Goal: Task Accomplishment & Management: Manage account settings

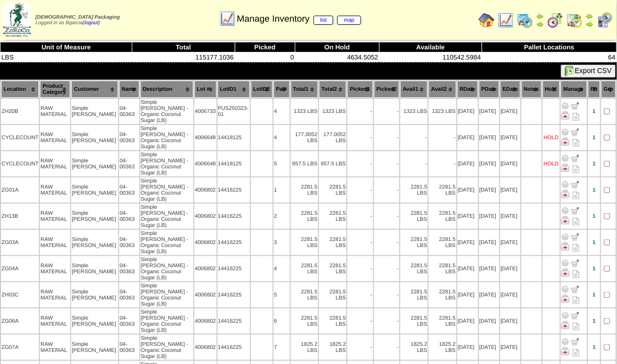
click at [559, 19] on img at bounding box center [555, 20] width 16 height 16
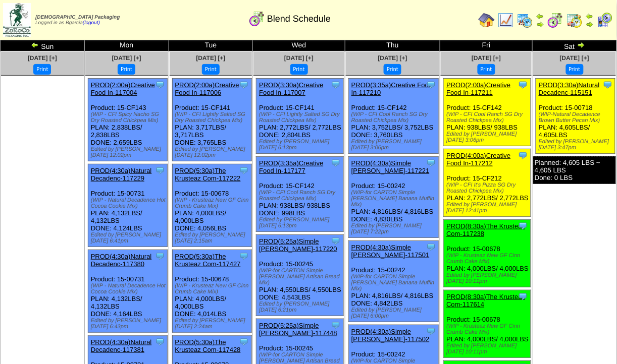
scroll to position [17, 0]
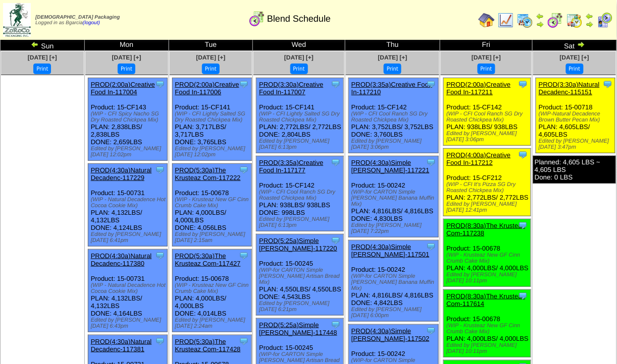
click at [479, 160] on link "PROD(4:00a)Creative Food In-117212" at bounding box center [478, 158] width 64 height 15
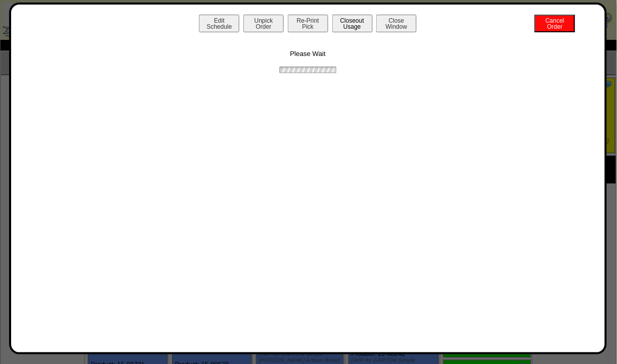
click at [353, 27] on button "Closeout Usage" at bounding box center [352, 24] width 40 height 18
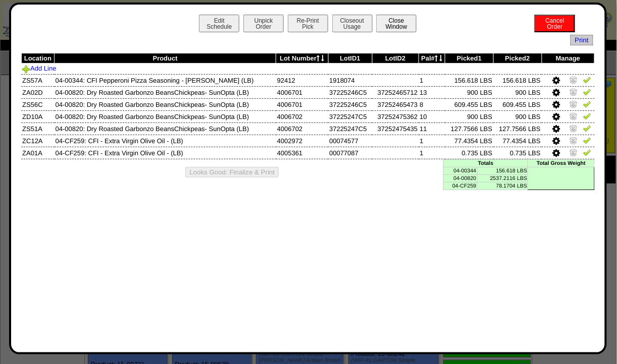
click at [391, 27] on button "Close Window" at bounding box center [396, 24] width 40 height 18
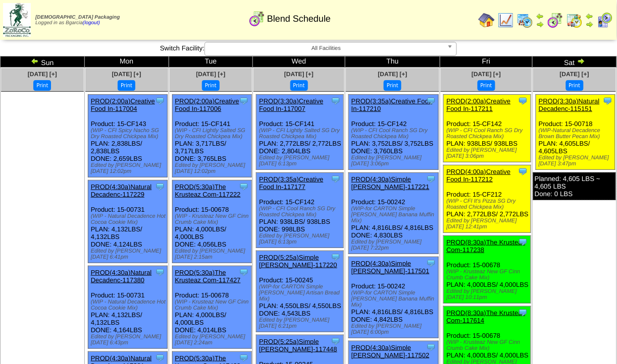
click at [466, 168] on link "PROD(4:00a)Creative Food In-117212" at bounding box center [478, 175] width 64 height 15
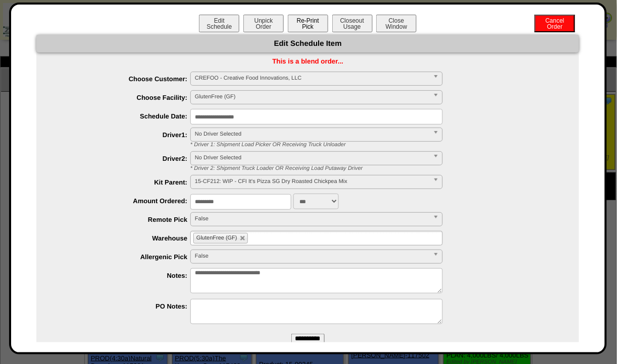
click at [312, 25] on button "Re-Print Pick" at bounding box center [308, 24] width 40 height 18
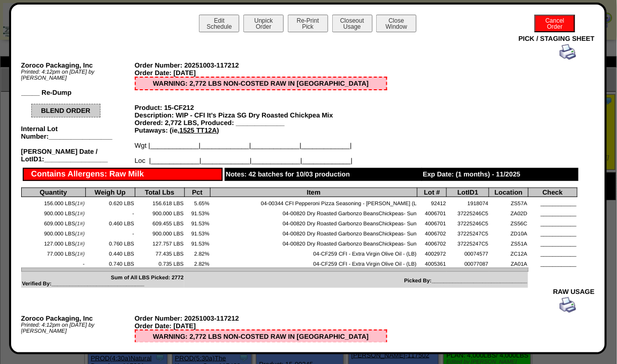
click at [338, 200] on td "04-00344 CFI Pepperoni Pizza Seasoning - Foran (L" at bounding box center [313, 202] width 207 height 10
click at [472, 207] on td "37225246C5" at bounding box center [468, 212] width 42 height 10
drag, startPoint x: 472, startPoint y: 204, endPoint x: 478, endPoint y: 205, distance: 6.1
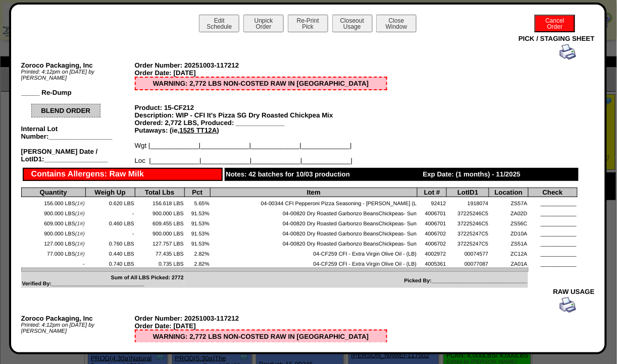
click at [478, 207] on td "37225246C5" at bounding box center [468, 212] width 42 height 10
click at [392, 20] on button "Close Window" at bounding box center [396, 24] width 40 height 18
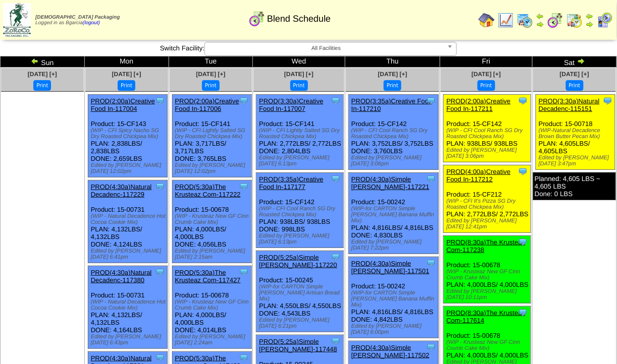
click at [507, 22] on img at bounding box center [506, 20] width 16 height 16
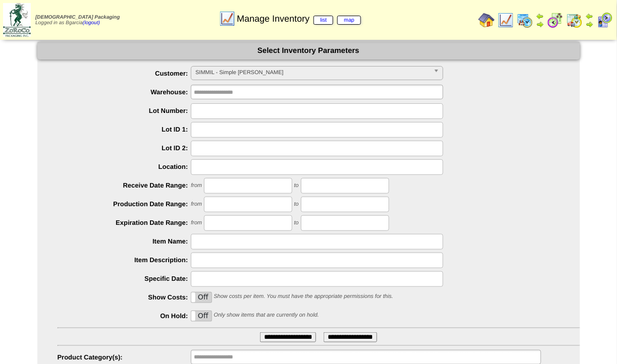
scroll to position [57, 0]
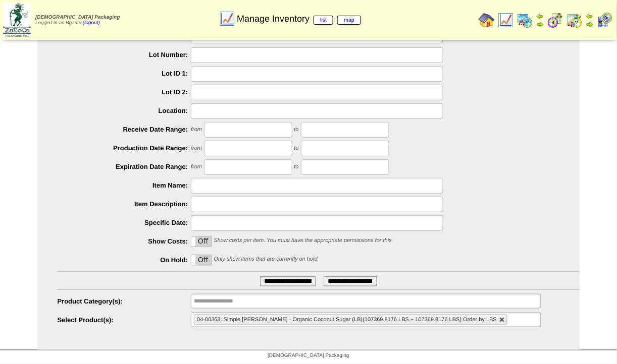
click at [499, 321] on link at bounding box center [502, 320] width 6 height 6
type input "**********"
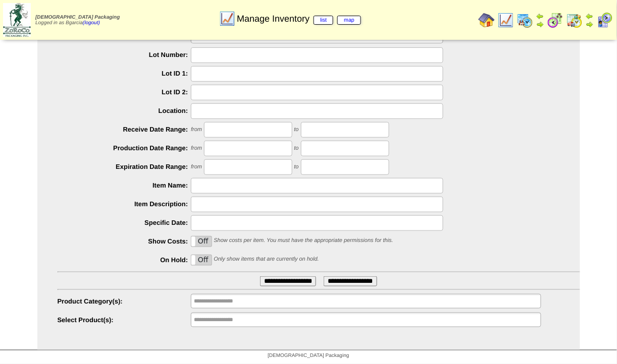
scroll to position [0, 0]
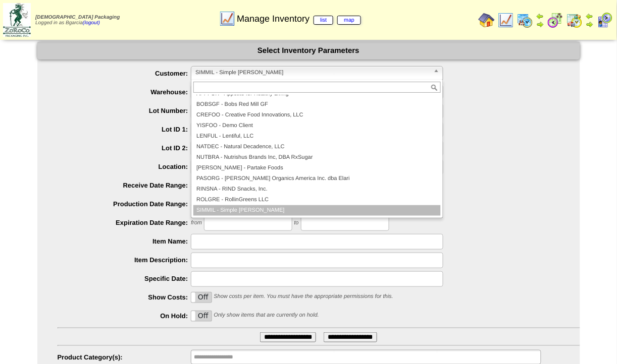
click at [329, 69] on span "SIMMIL - Simple Mills" at bounding box center [312, 73] width 234 height 12
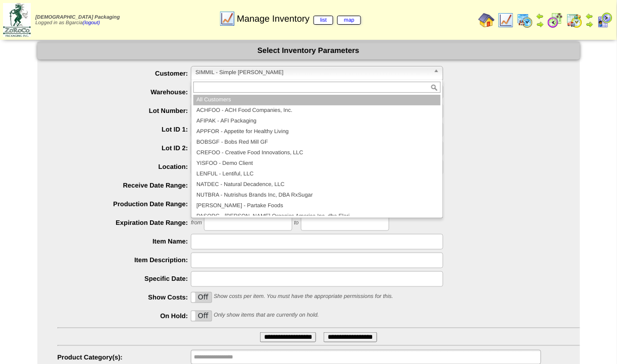
click at [283, 99] on li "All Customers" at bounding box center [316, 100] width 247 height 11
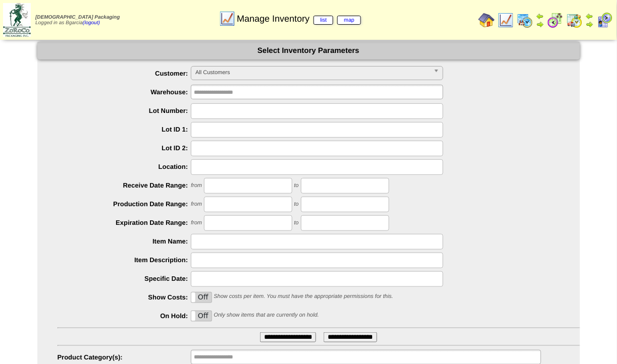
drag, startPoint x: 283, startPoint y: 81, endPoint x: 78, endPoint y: 191, distance: 232.3
click at [78, 191] on div "from to" at bounding box center [319, 186] width 522 height 16
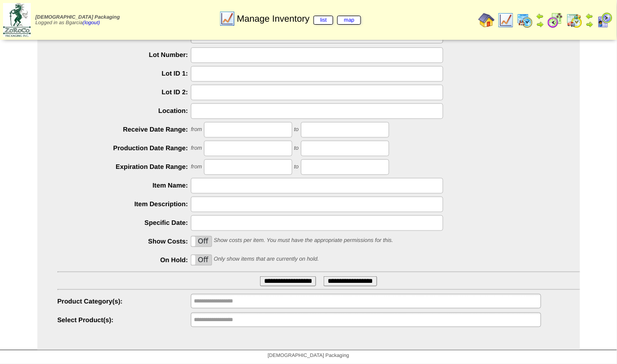
scroll to position [57, 0]
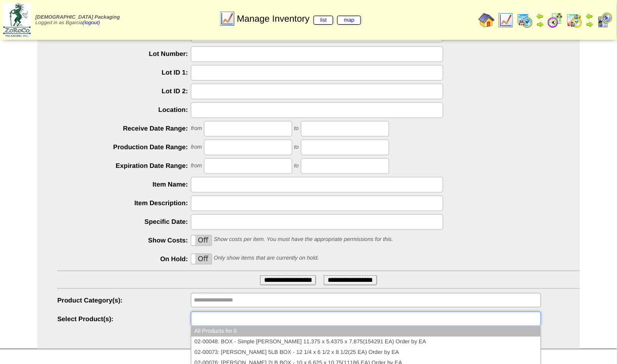
click at [237, 319] on input "text" at bounding box center [226, 319] width 65 height 13
type input "***"
click at [260, 276] on input "**********" at bounding box center [288, 281] width 56 height 10
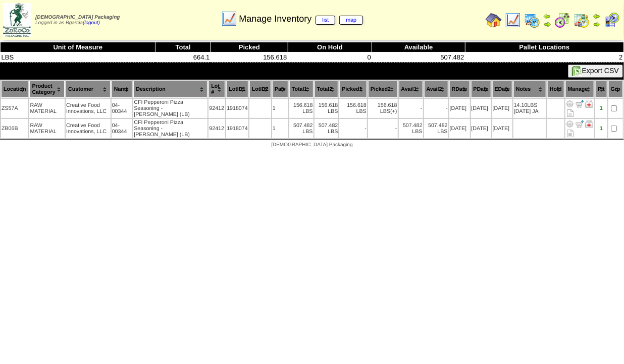
click at [515, 22] on img at bounding box center [513, 20] width 16 height 16
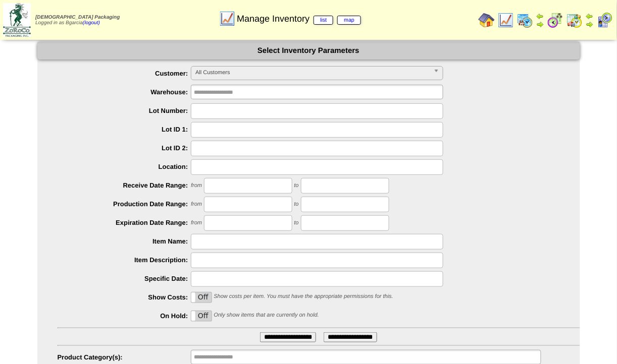
scroll to position [57, 0]
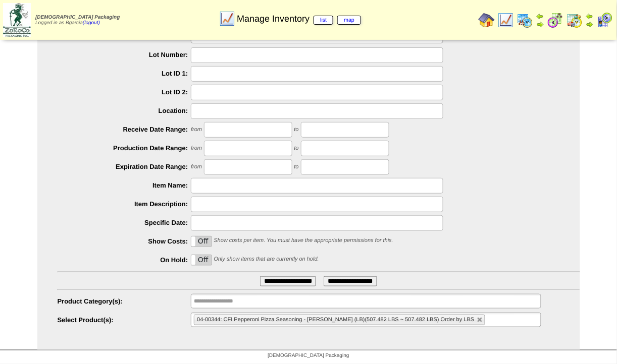
click at [446, 315] on li "04-00344: CFI Pepperoni Pizza Seasoning - [PERSON_NAME] (LB)(507.482 LBS ~ 507.…" at bounding box center [339, 320] width 291 height 11
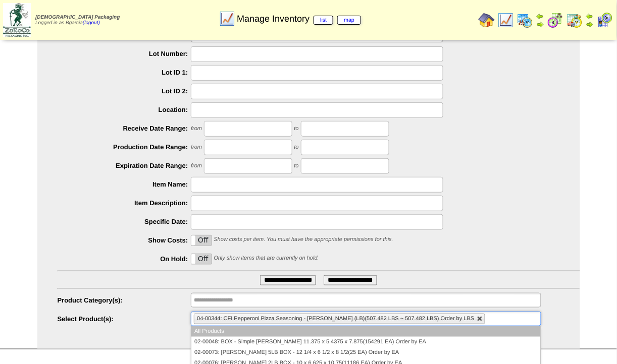
click at [477, 317] on link at bounding box center [480, 319] width 6 height 6
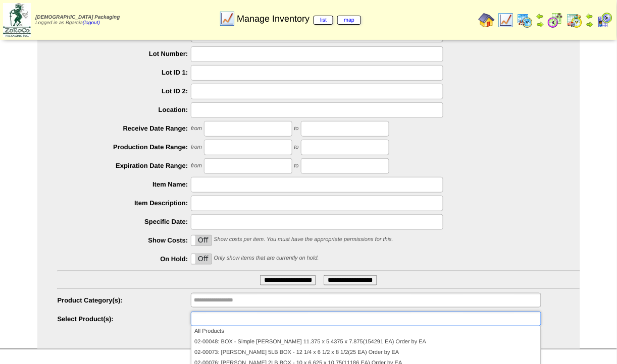
click at [183, 170] on div "from to" at bounding box center [319, 166] width 522 height 16
type input "**********"
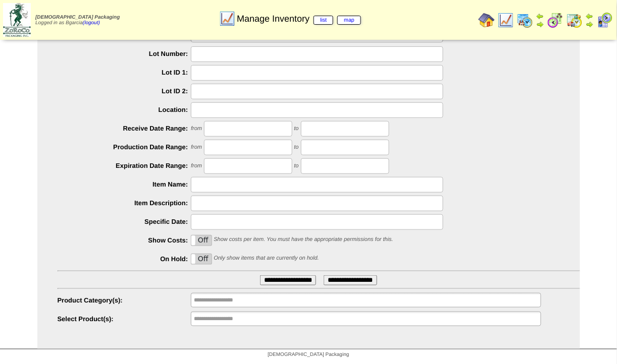
scroll to position [0, 0]
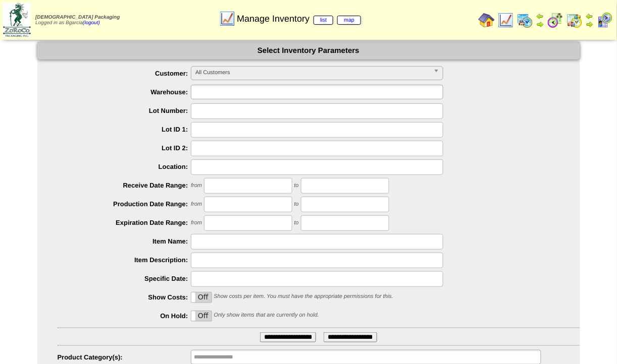
click at [215, 96] on input "text" at bounding box center [226, 92] width 65 height 13
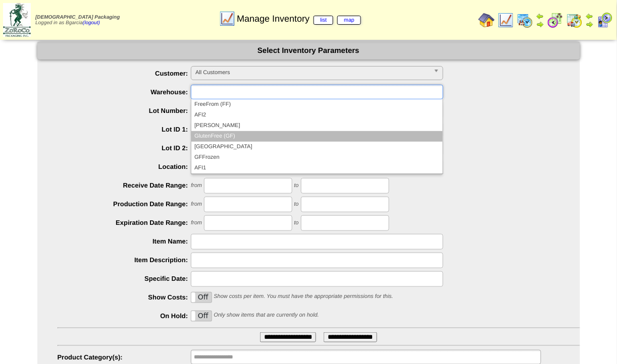
click at [214, 135] on li "GlutenFree (GF)" at bounding box center [316, 136] width 251 height 11
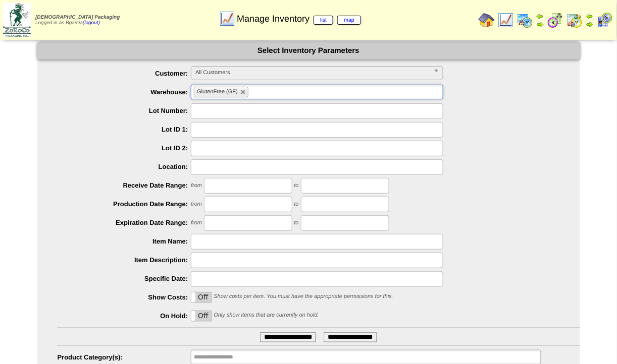
click at [239, 76] on span "All Customers" at bounding box center [312, 73] width 234 height 12
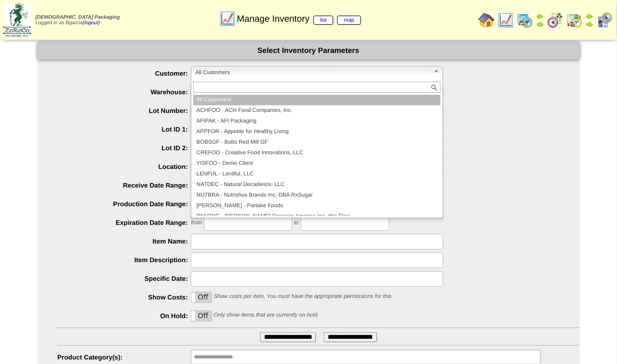
click at [105, 89] on label "Warehouse:" at bounding box center [125, 92] width 134 height 8
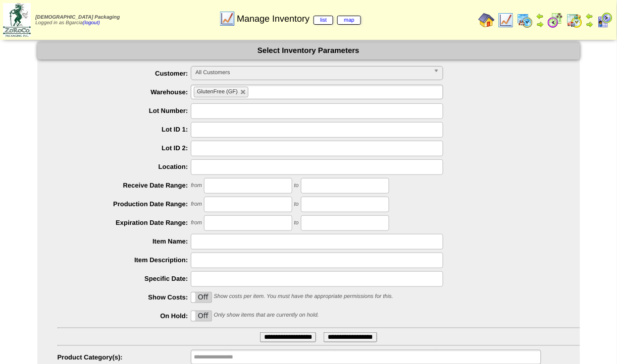
scroll to position [141, 0]
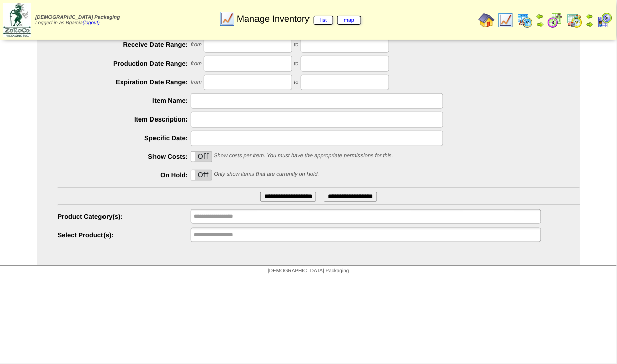
click at [268, 216] on ul "**********" at bounding box center [366, 216] width 350 height 15
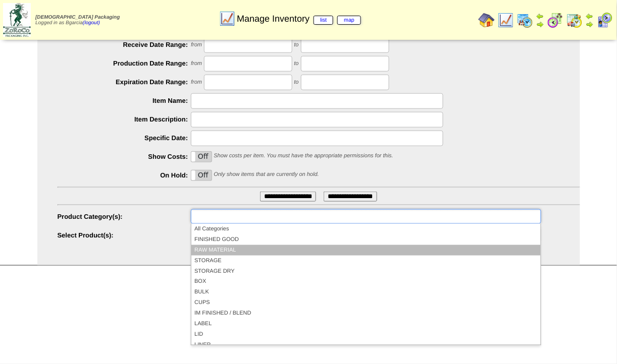
click at [247, 254] on li "RAW MATERIAL" at bounding box center [365, 250] width 349 height 11
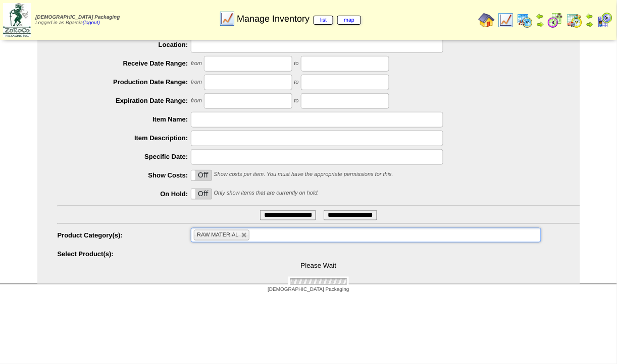
scroll to position [122, 0]
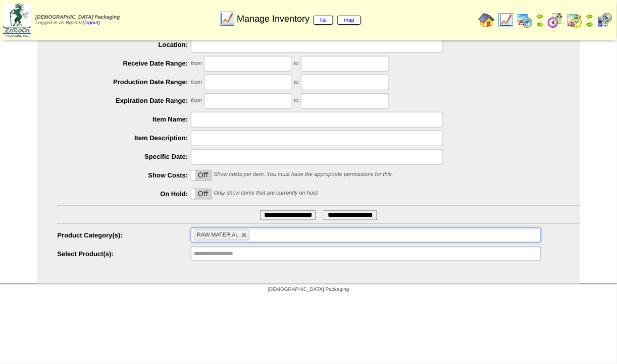
click at [274, 215] on input "**********" at bounding box center [288, 215] width 56 height 10
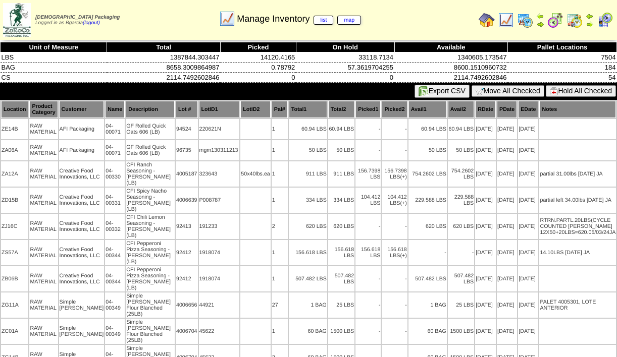
click at [506, 108] on th "PDate" at bounding box center [507, 109] width 20 height 17
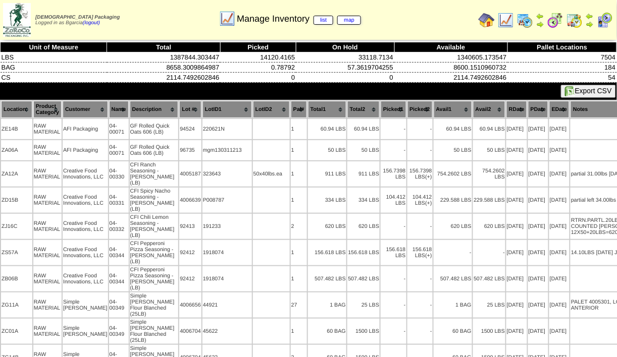
click at [549, 111] on th "EDate" at bounding box center [559, 109] width 20 height 17
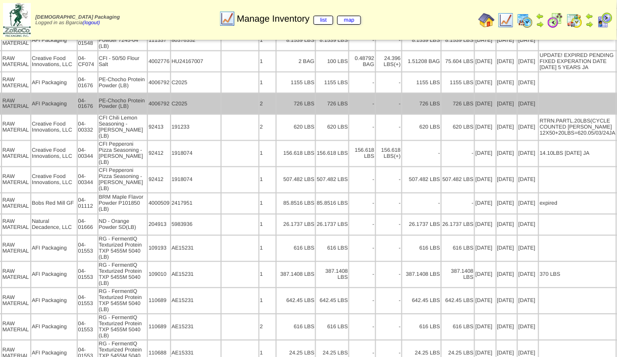
scroll to position [316, 31]
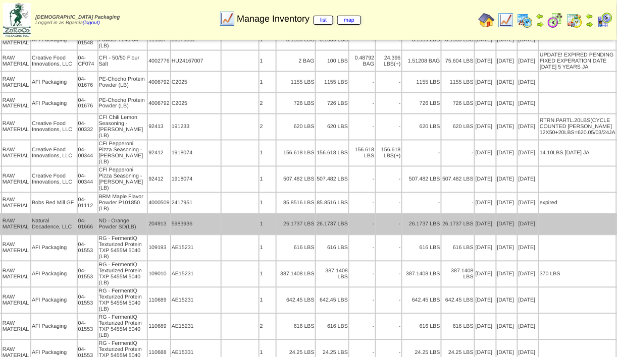
click at [579, 235] on td at bounding box center [577, 224] width 77 height 20
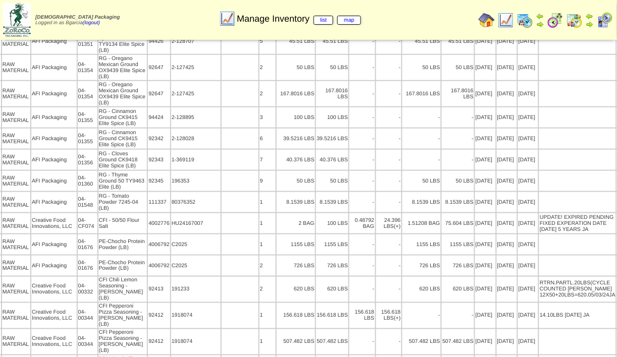
scroll to position [0, 31]
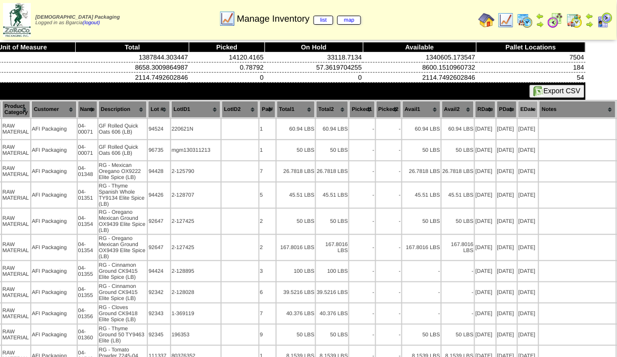
click at [560, 85] on button "Export CSV" at bounding box center [556, 91] width 55 height 13
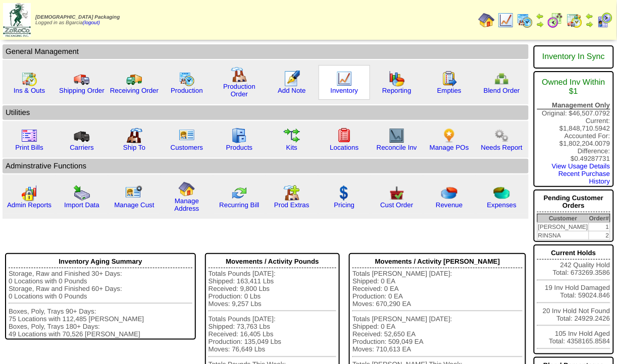
click at [348, 81] on img at bounding box center [344, 79] width 16 height 16
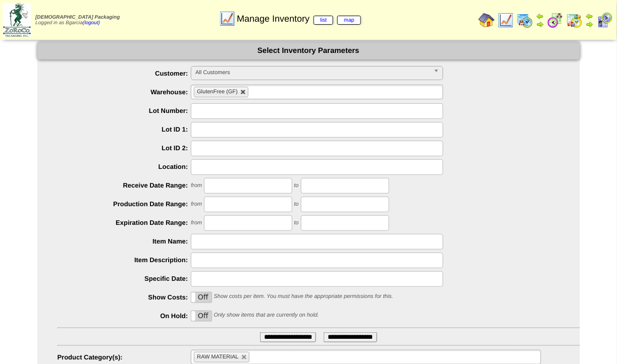
click at [240, 93] on link at bounding box center [243, 92] width 6 height 6
type input "**********"
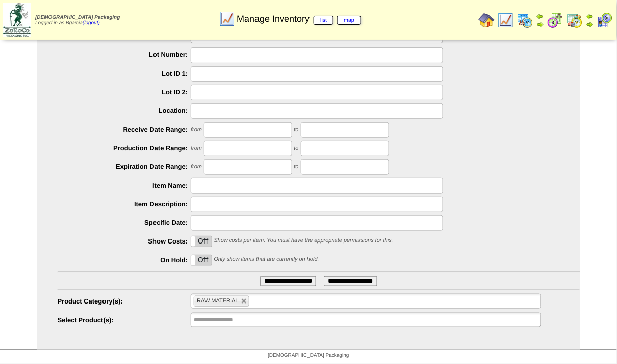
click at [260, 317] on ul "**********" at bounding box center [366, 320] width 350 height 15
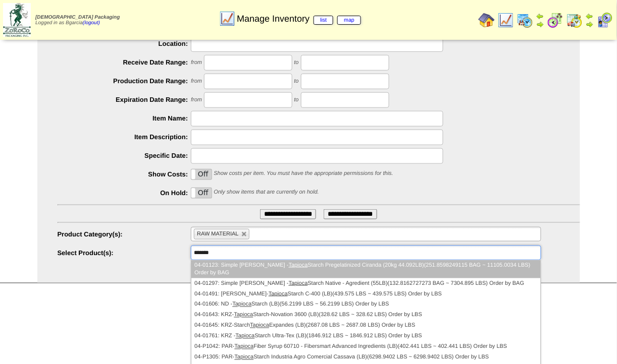
scroll to position [141, 0]
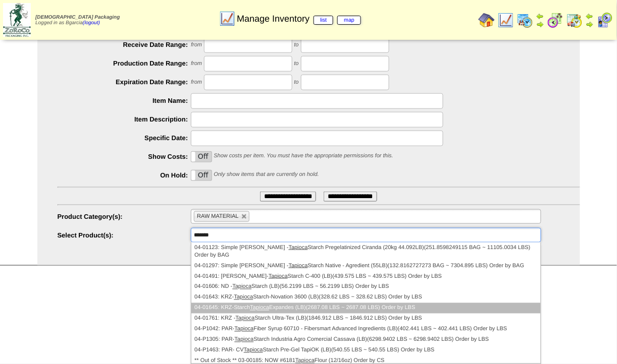
type input "*******"
click at [351, 311] on li "04-01645: KRZ-Starch Tapioca Expandes (LB)(2687.08 LBS ~ 2687.08 LBS) Order by …" at bounding box center [365, 308] width 349 height 11
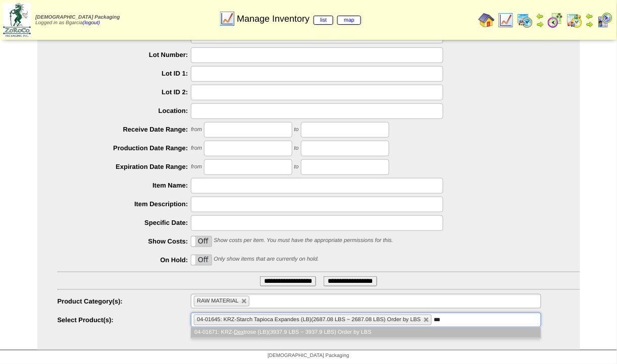
scroll to position [57, 0]
type input "***"
click at [359, 334] on li "04-01671: KRZ- Dex trose (LB)(3937.9 LBS ~ 3937.9 LBS) Order by LBS" at bounding box center [365, 332] width 349 height 11
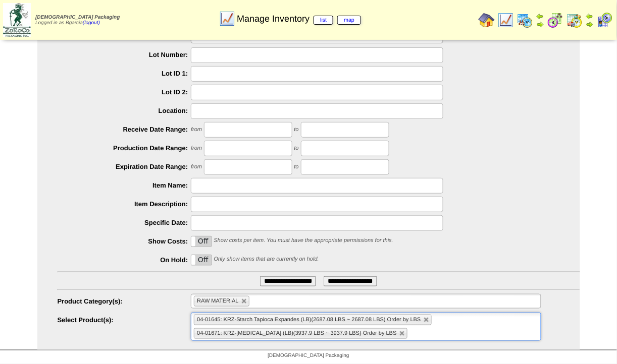
click at [274, 285] on input "**********" at bounding box center [288, 282] width 56 height 10
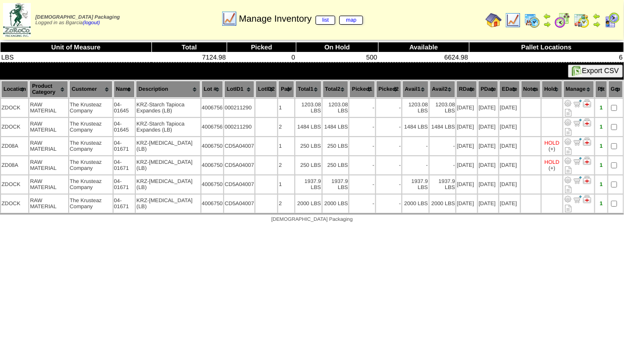
click at [585, 22] on img at bounding box center [581, 20] width 16 height 16
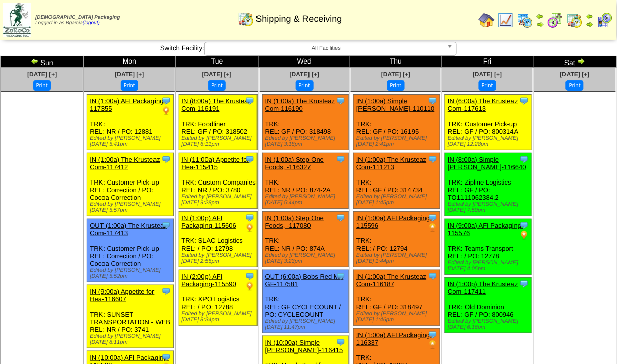
click at [35, 63] on img at bounding box center [35, 61] width 8 height 8
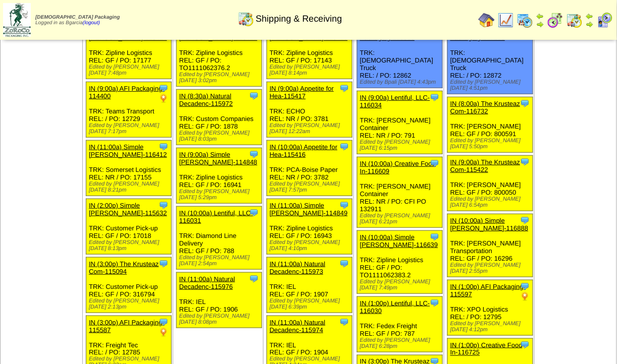
scroll to position [72, 0]
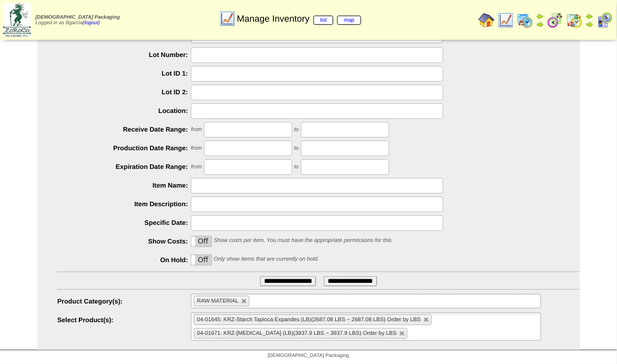
scroll to position [57, 0]
click at [290, 281] on input "**********" at bounding box center [288, 282] width 56 height 10
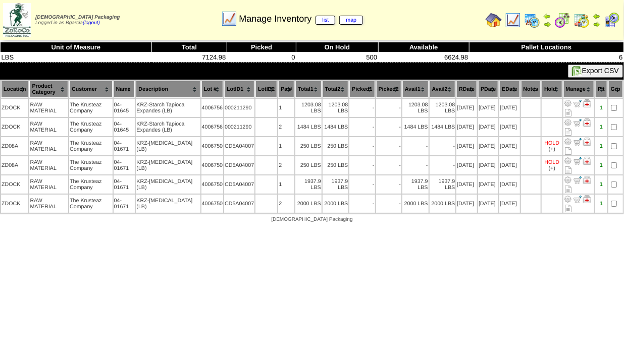
click at [496, 17] on img at bounding box center [493, 20] width 16 height 16
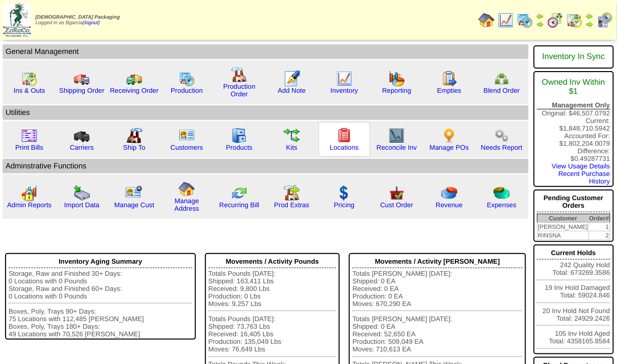
click at [337, 136] on img at bounding box center [344, 136] width 16 height 16
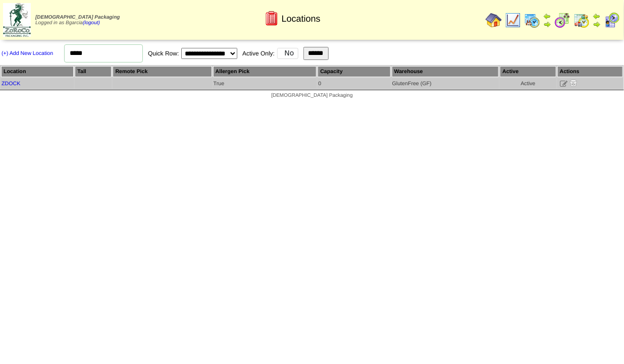
click at [562, 85] on icon at bounding box center [564, 84] width 8 height 8
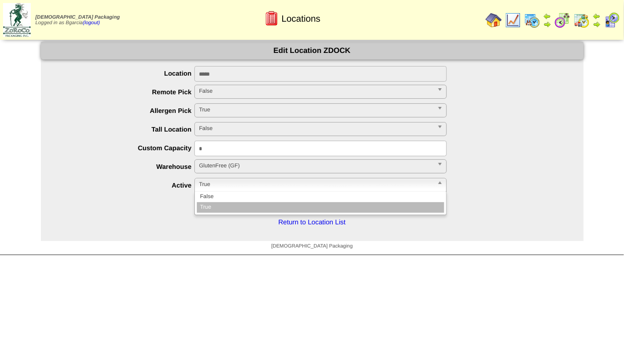
click at [325, 189] on span "True" at bounding box center [316, 185] width 234 height 12
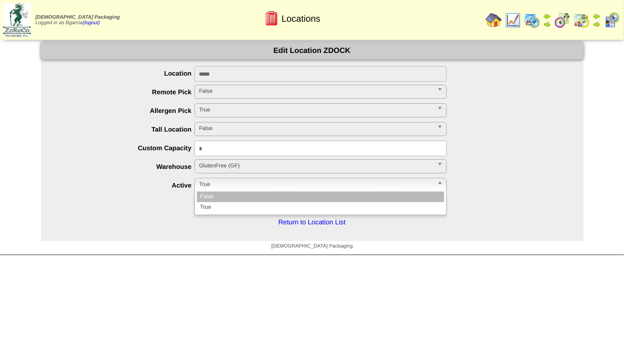
click at [297, 199] on li "False" at bounding box center [320, 197] width 247 height 11
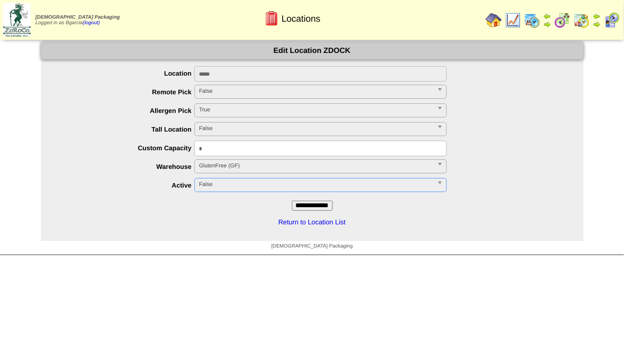
click at [288, 187] on span "False" at bounding box center [316, 185] width 234 height 12
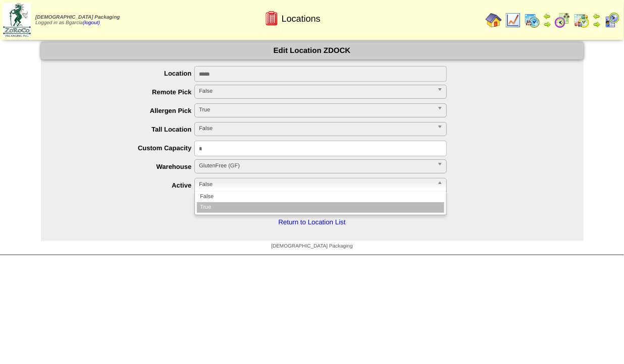
click at [280, 210] on li "True" at bounding box center [320, 207] width 247 height 11
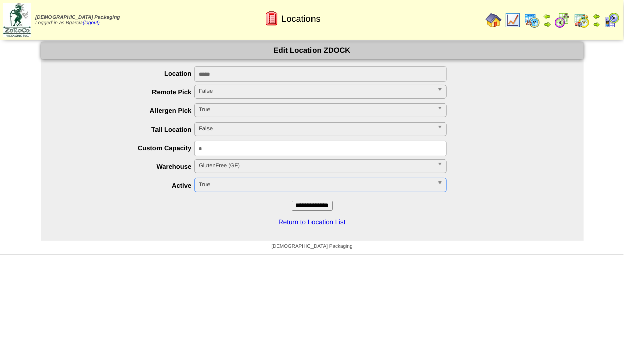
click at [269, 134] on span "False" at bounding box center [316, 129] width 234 height 12
click at [275, 110] on span "True" at bounding box center [316, 110] width 234 height 12
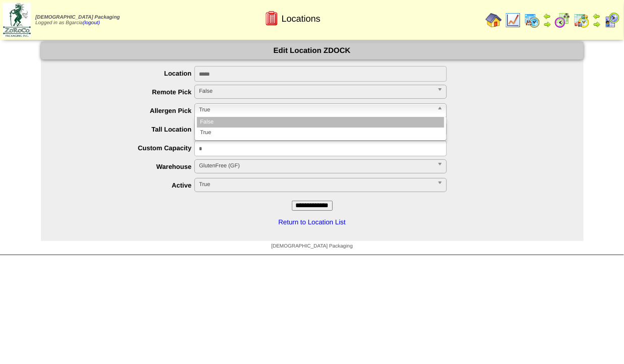
click at [270, 118] on li "False" at bounding box center [320, 122] width 247 height 11
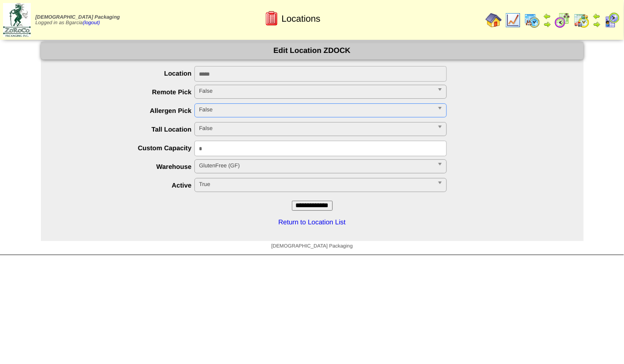
click at [321, 204] on input "**********" at bounding box center [312, 206] width 41 height 10
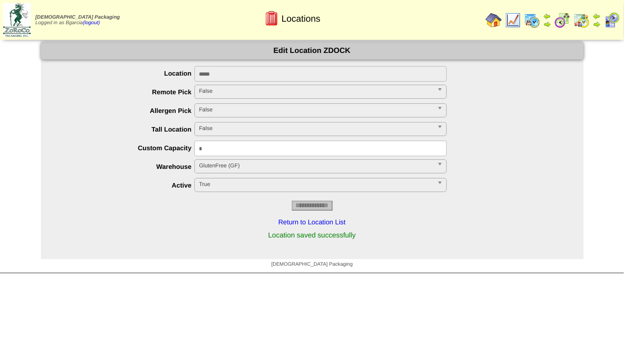
click at [565, 26] on img at bounding box center [562, 20] width 16 height 16
